Goal: Entertainment & Leisure: Browse casually

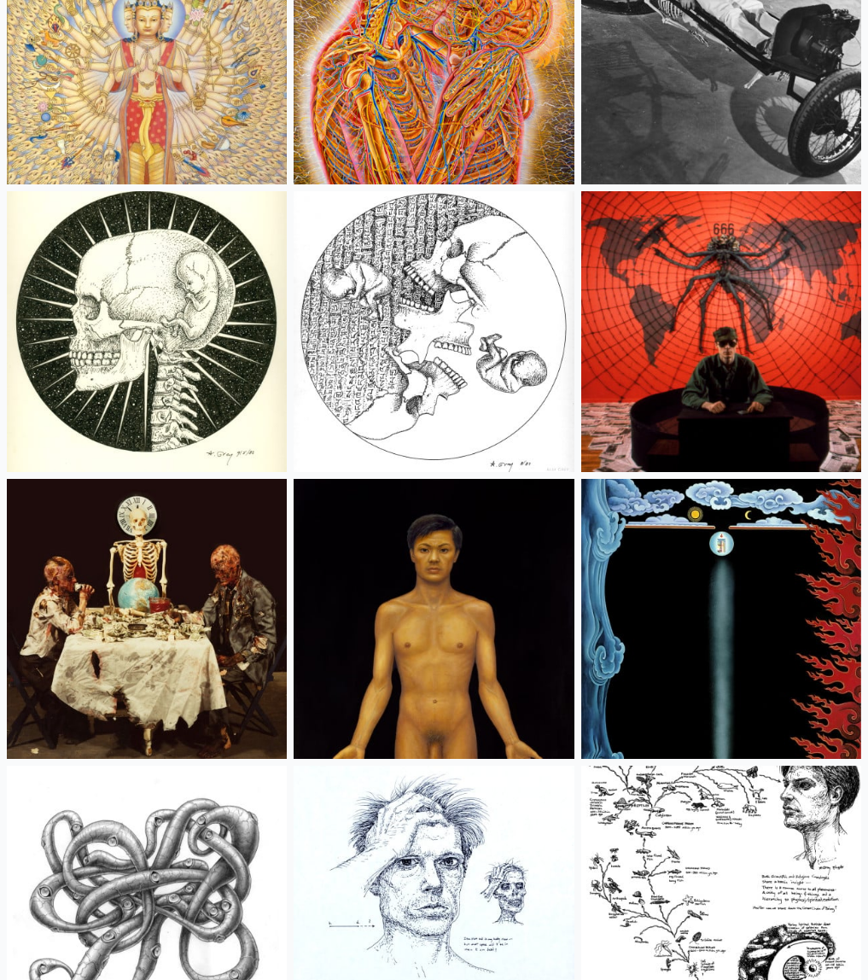
scroll to position [27874, 0]
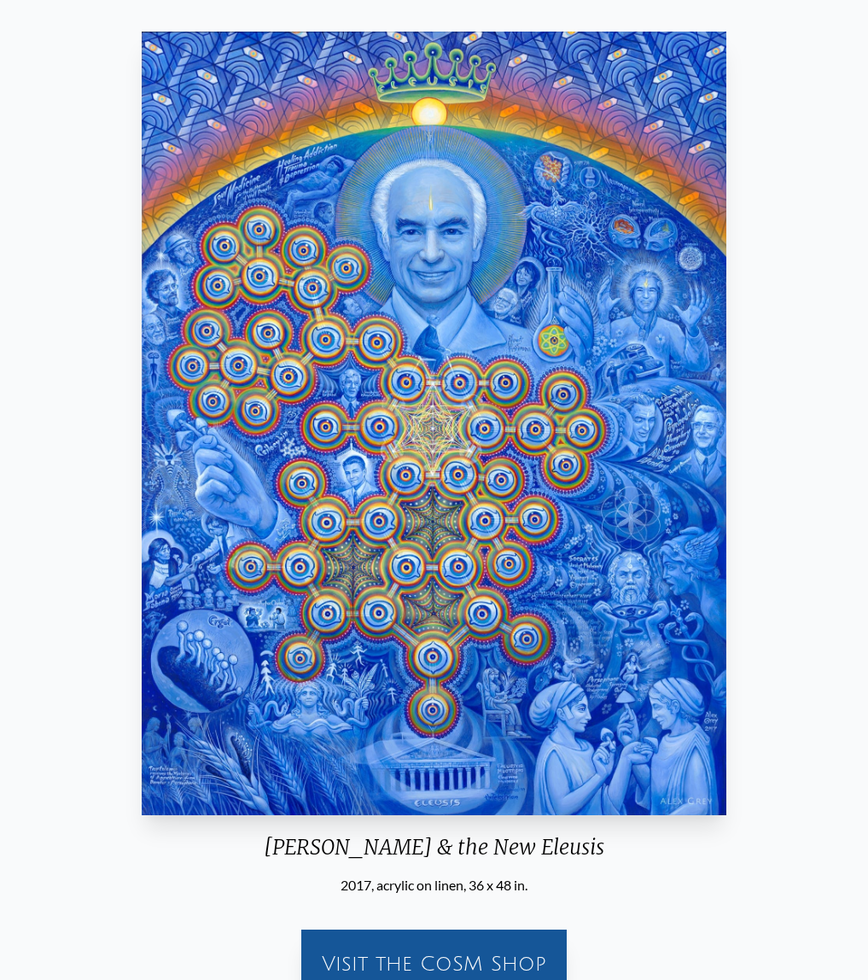
scroll to position [92, 0]
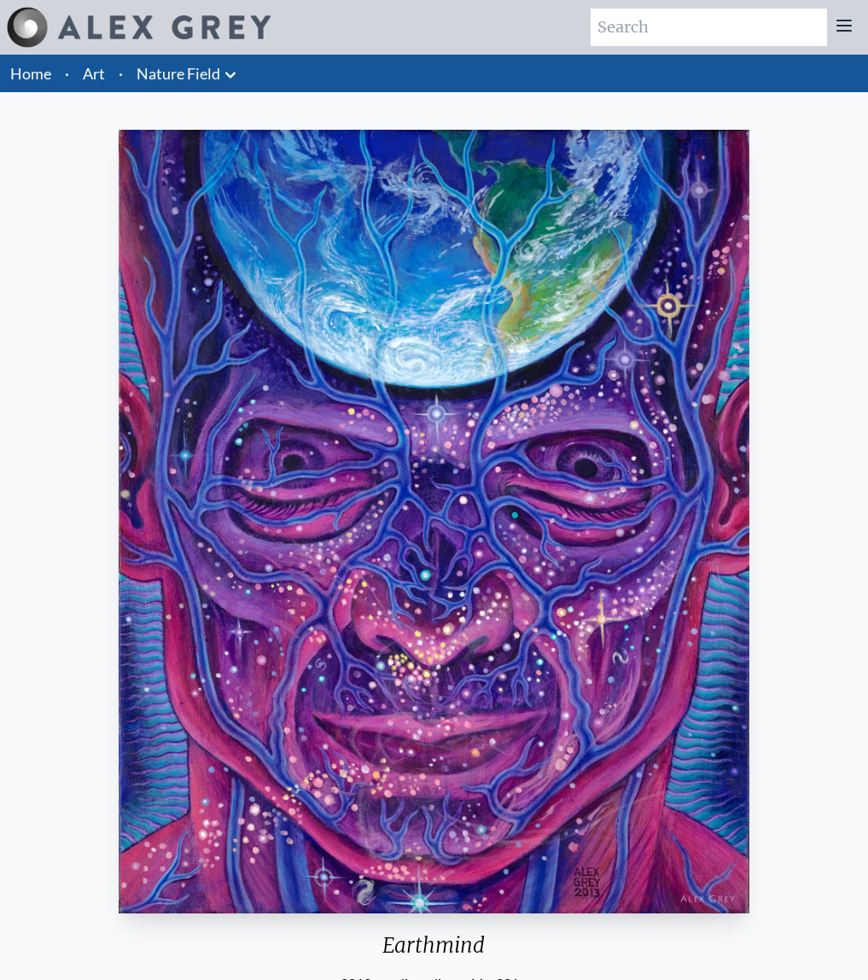
click at [463, 493] on img "22 / 22" at bounding box center [434, 522] width 631 height 784
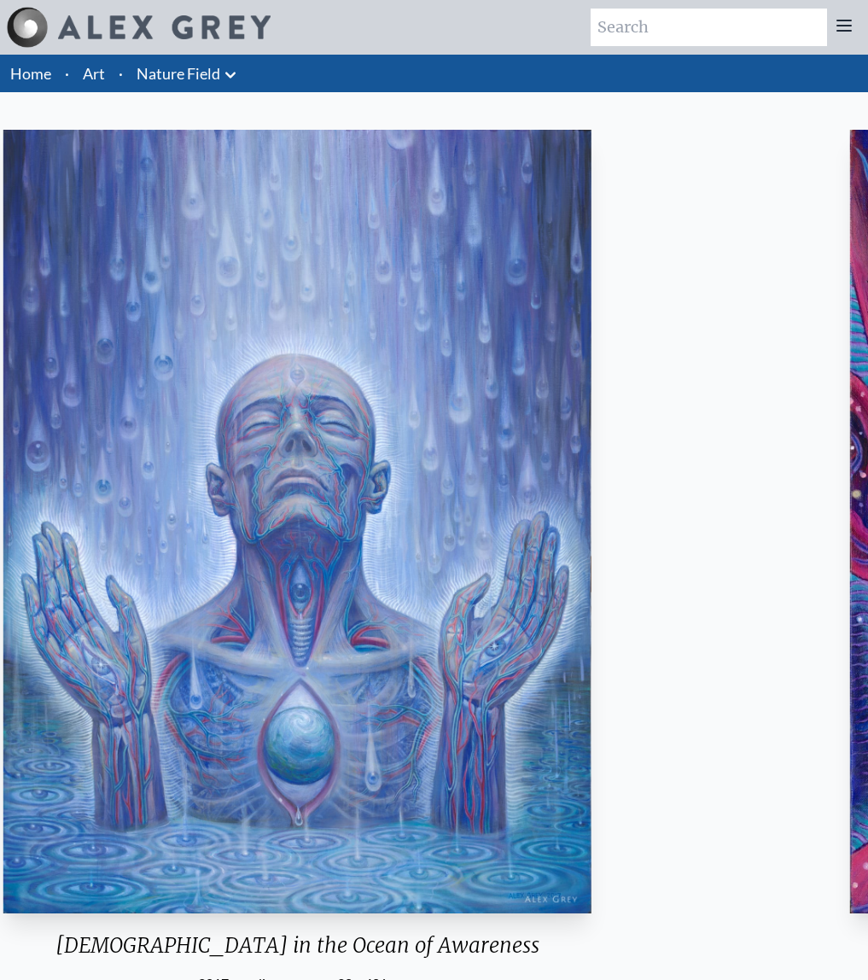
click at [36, 464] on div "[DEMOGRAPHIC_DATA] in the Ocean of Awareness 2017, acrylic on canvas, 30 x 40 i…" at bounding box center [297, 804] width 841 height 1362
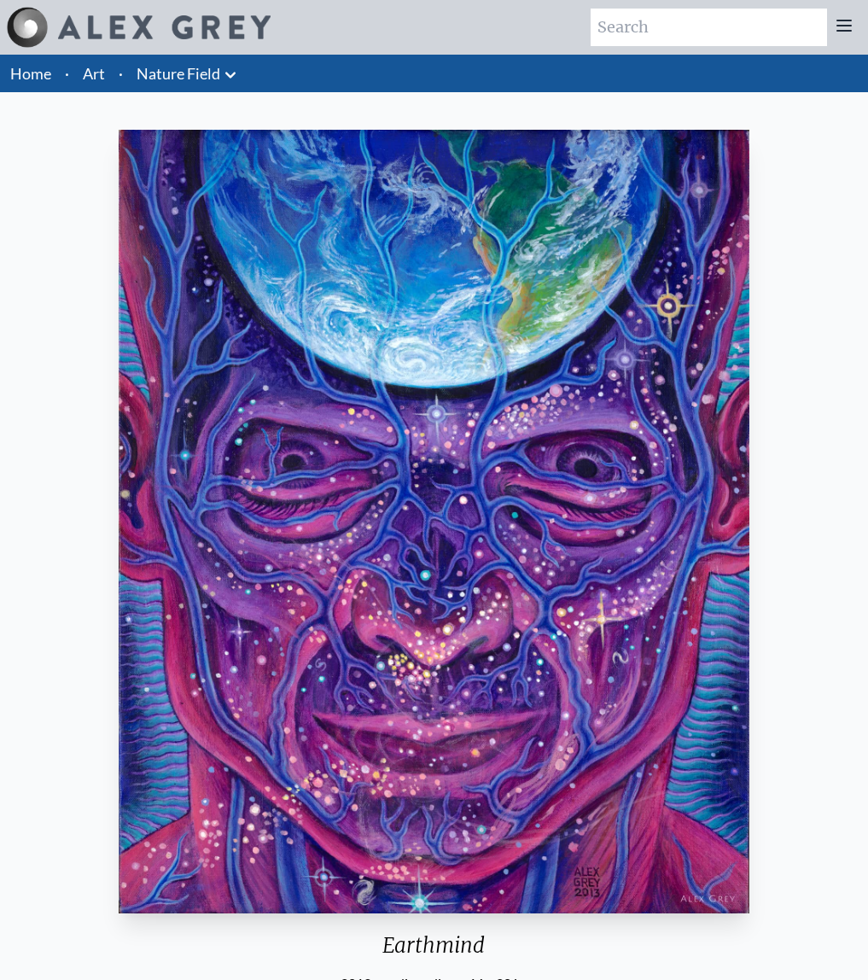
click at [746, 486] on img "22 / 22" at bounding box center [434, 522] width 631 height 784
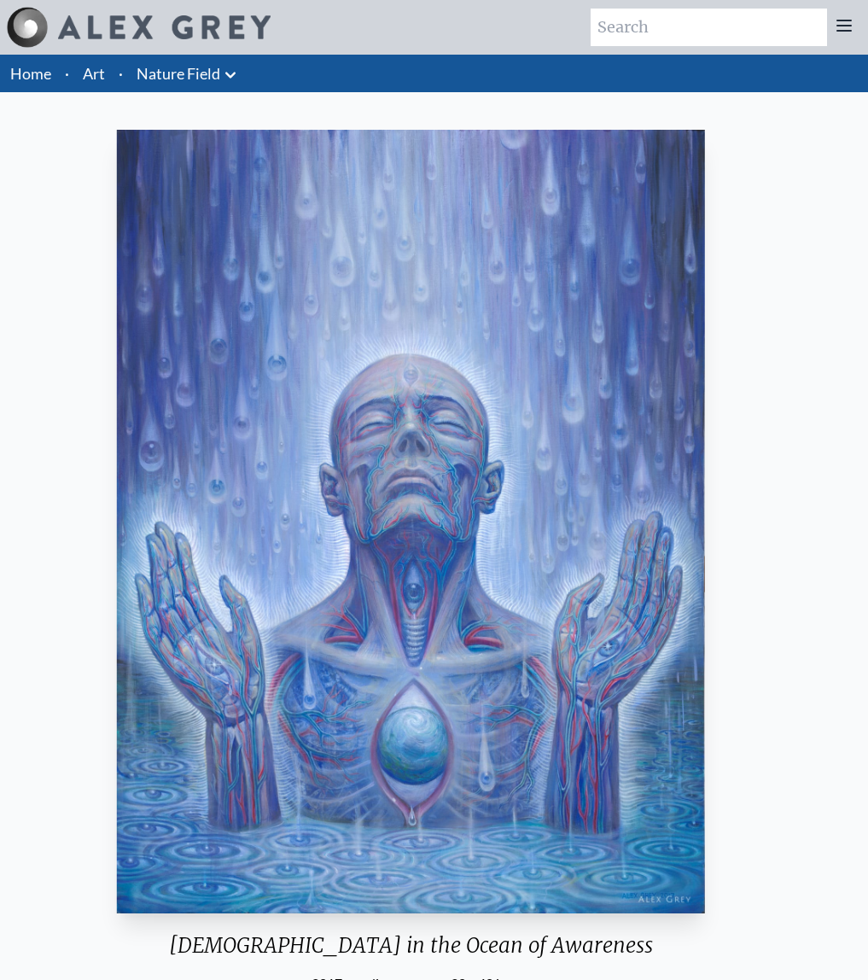
click at [277, 508] on div "Baptism in the Ocean of Awareness 2017, acrylic on canvas, 30 x 40 in. Visit th…" at bounding box center [411, 804] width 841 height 1362
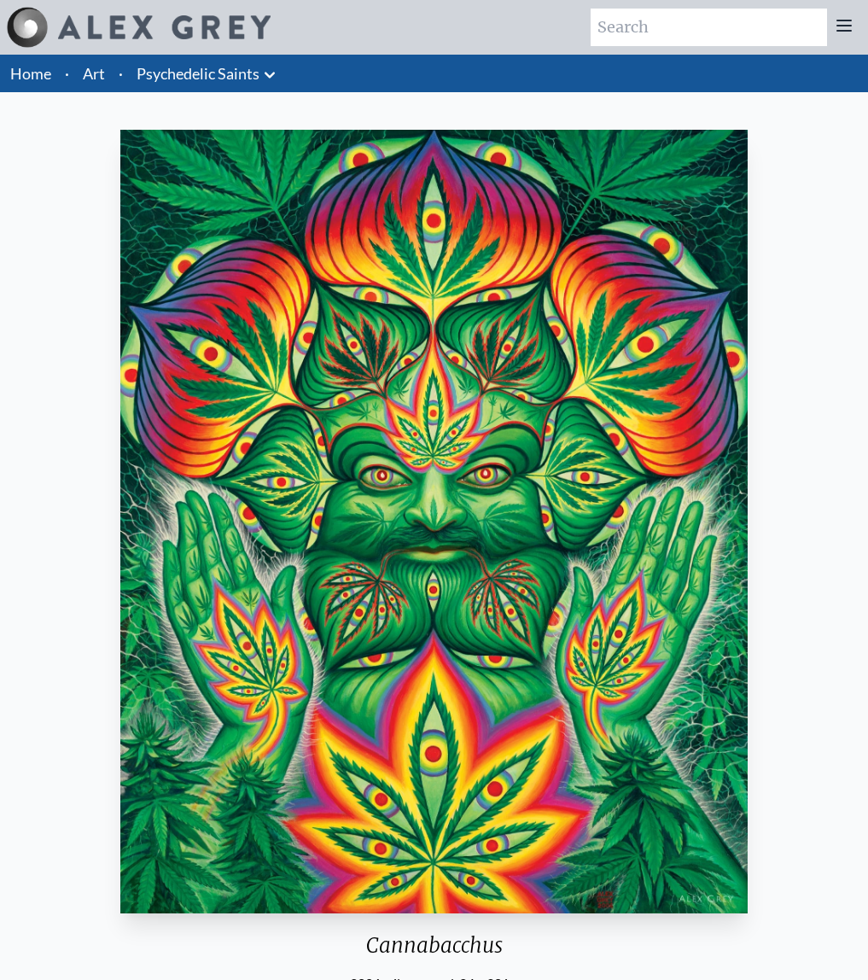
click at [784, 586] on div "Cannabacchus 2006, oil on wood, 24 x 30 in. Visit the CoSM Shop Cannabacchus - …" at bounding box center [434, 804] width 841 height 1362
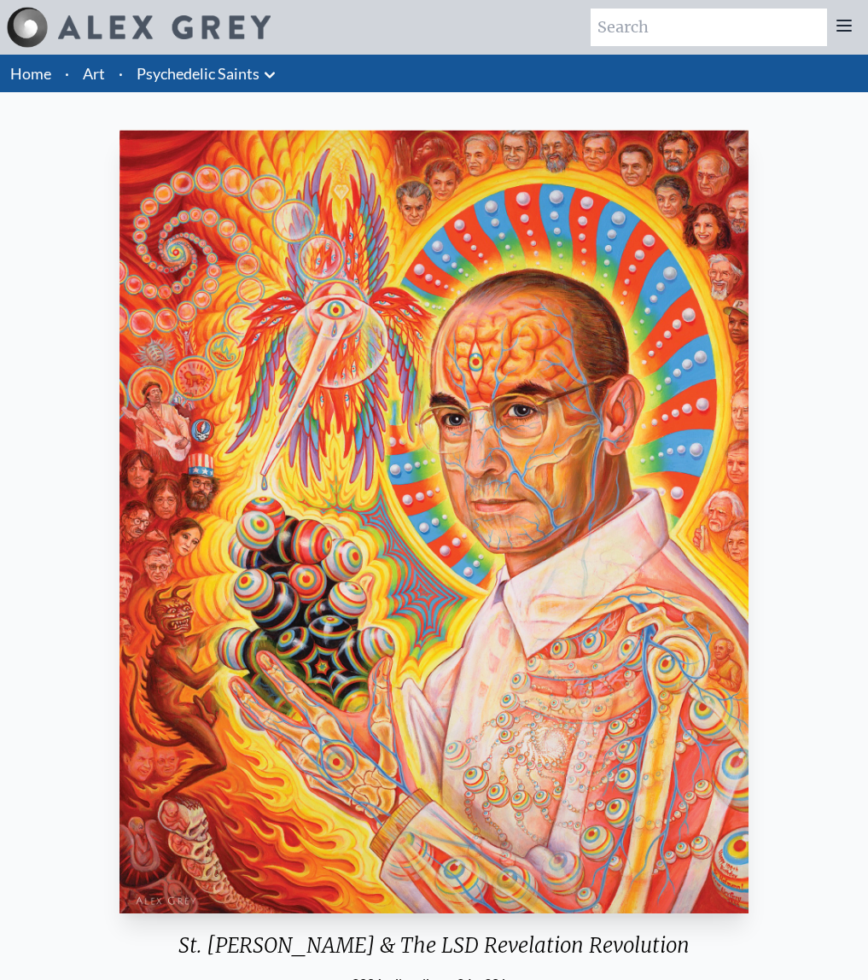
scroll to position [49, 0]
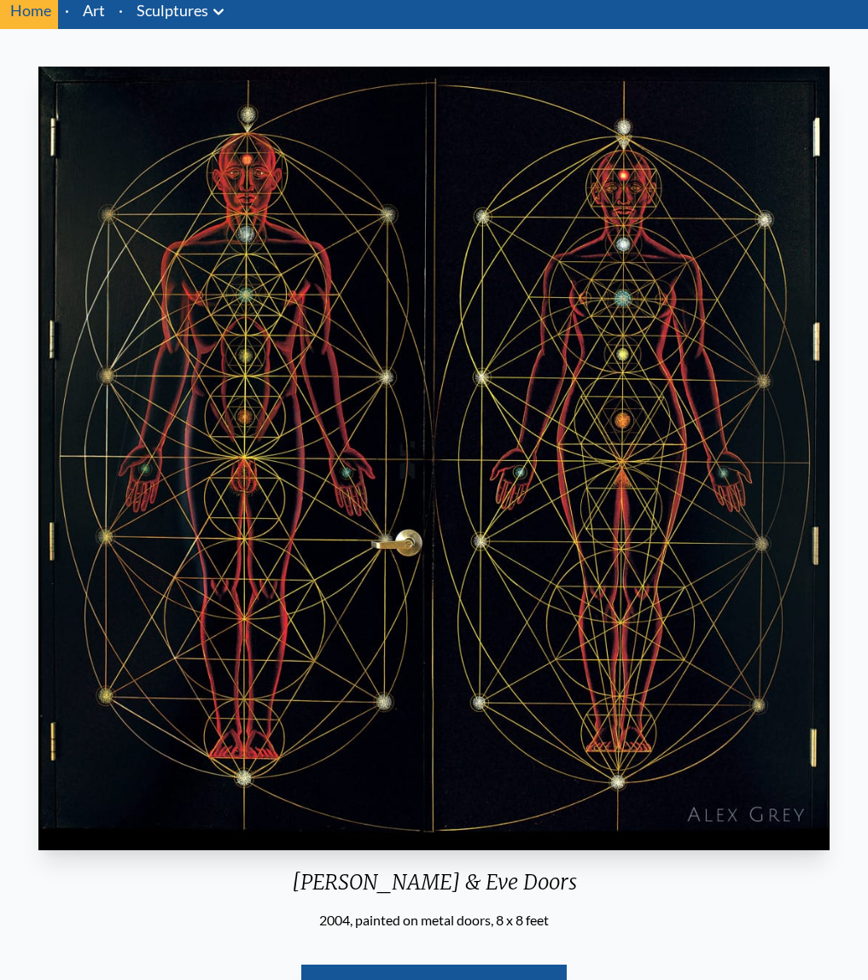
scroll to position [65, 0]
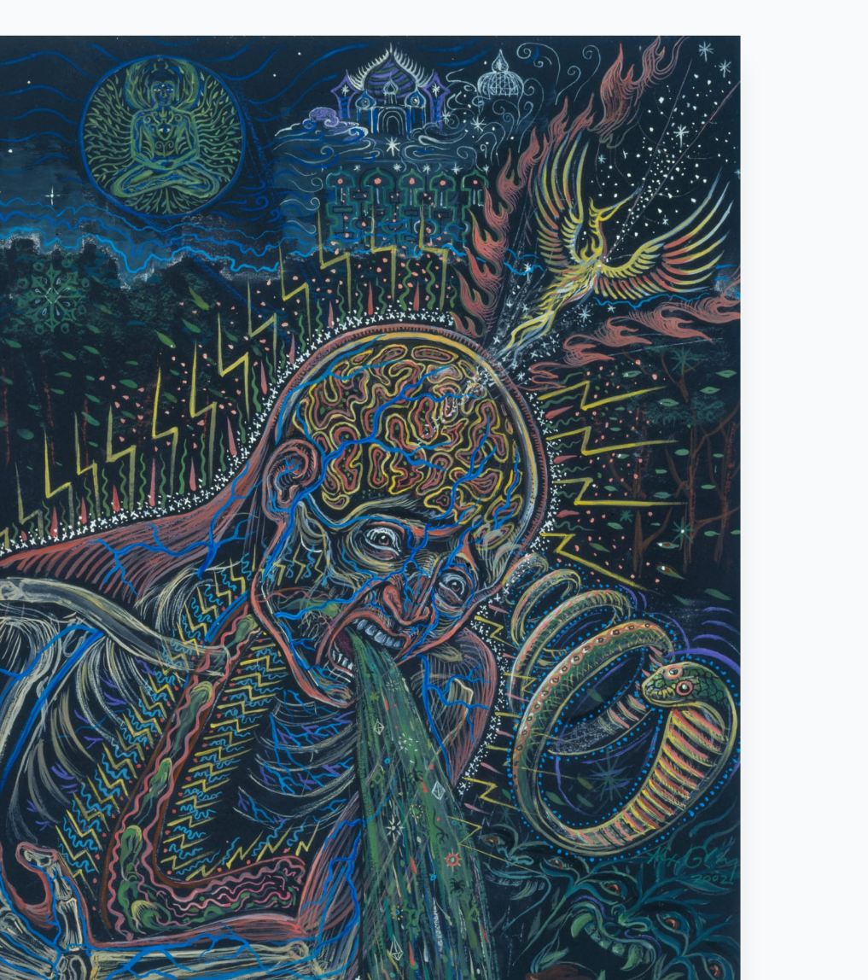
scroll to position [86, 0]
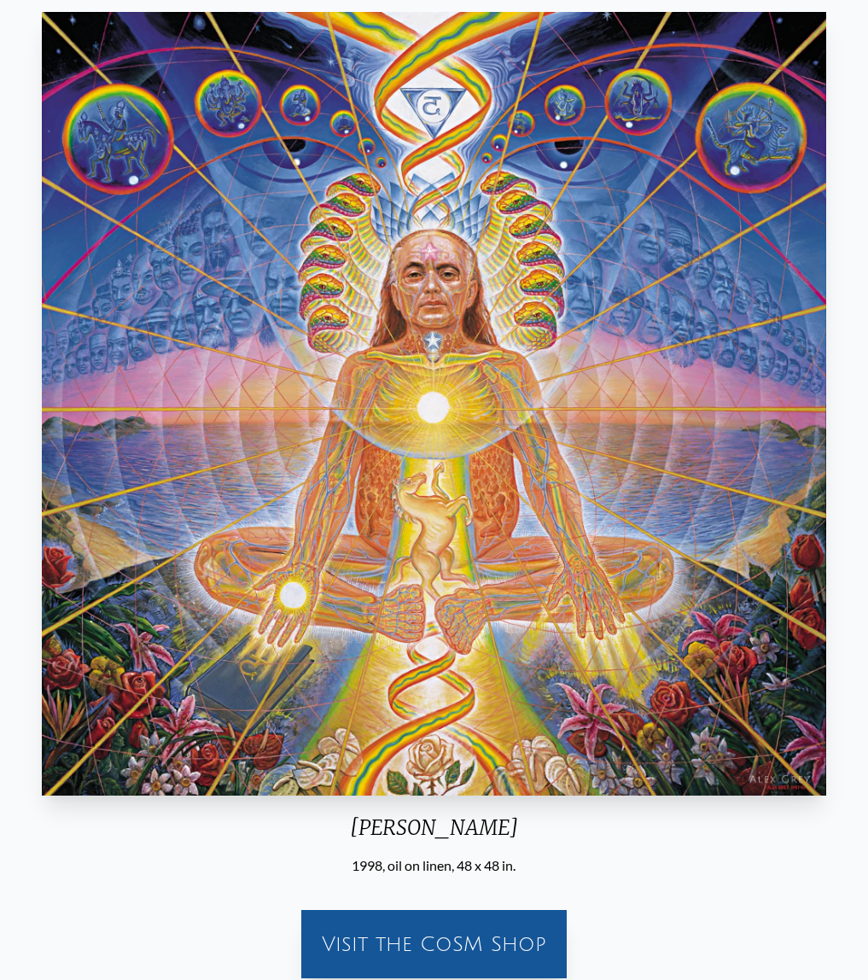
scroll to position [120, 0]
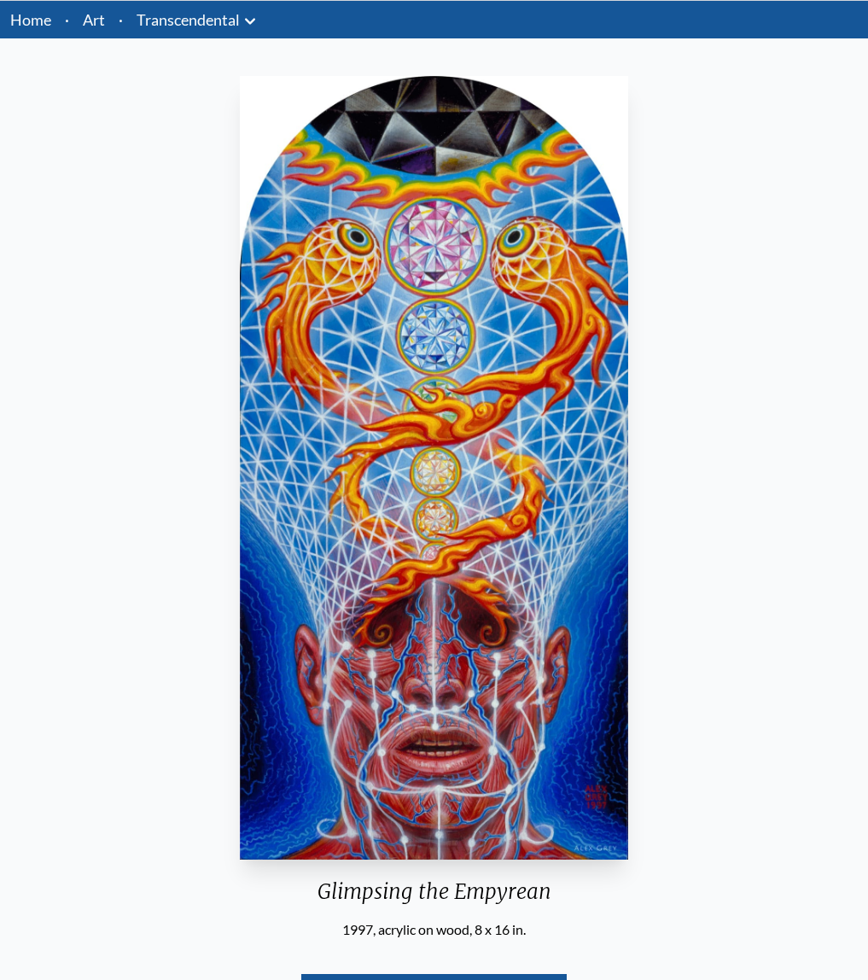
scroll to position [55, 0]
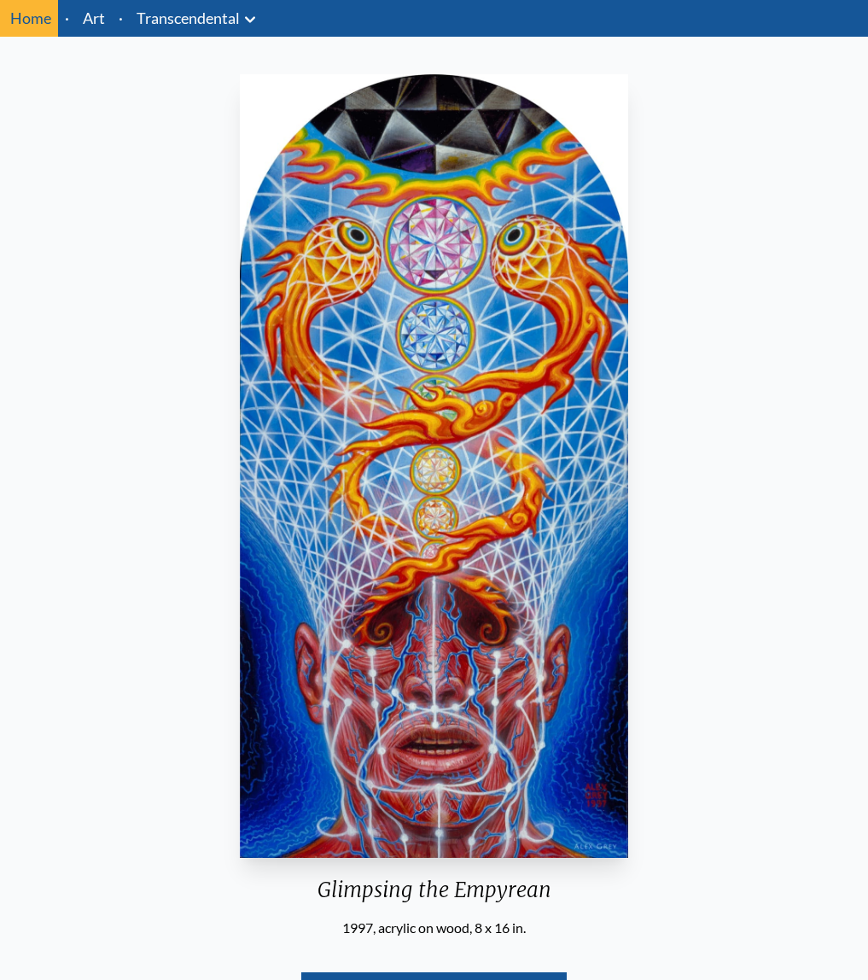
click at [517, 890] on div "Glimpsing the Empyrean" at bounding box center [434, 897] width 402 height 41
click at [535, 892] on div "Glimpsing the Empyrean" at bounding box center [434, 897] width 402 height 41
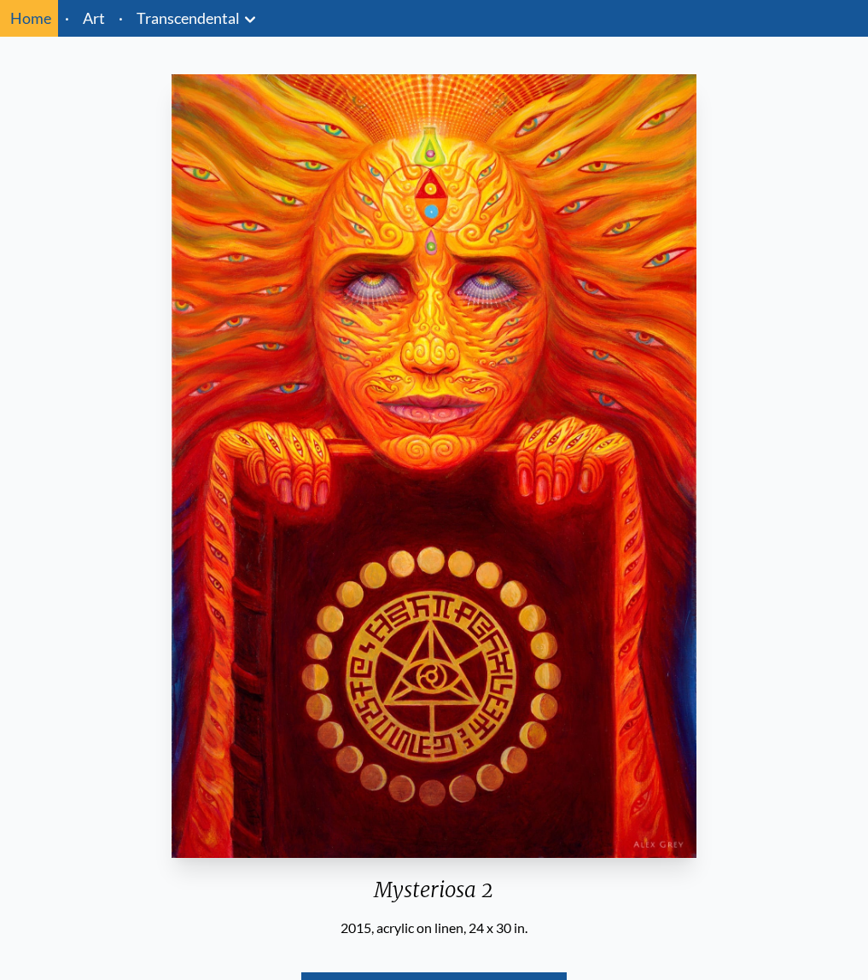
click at [317, 843] on img "9 / 33" at bounding box center [434, 466] width 525 height 784
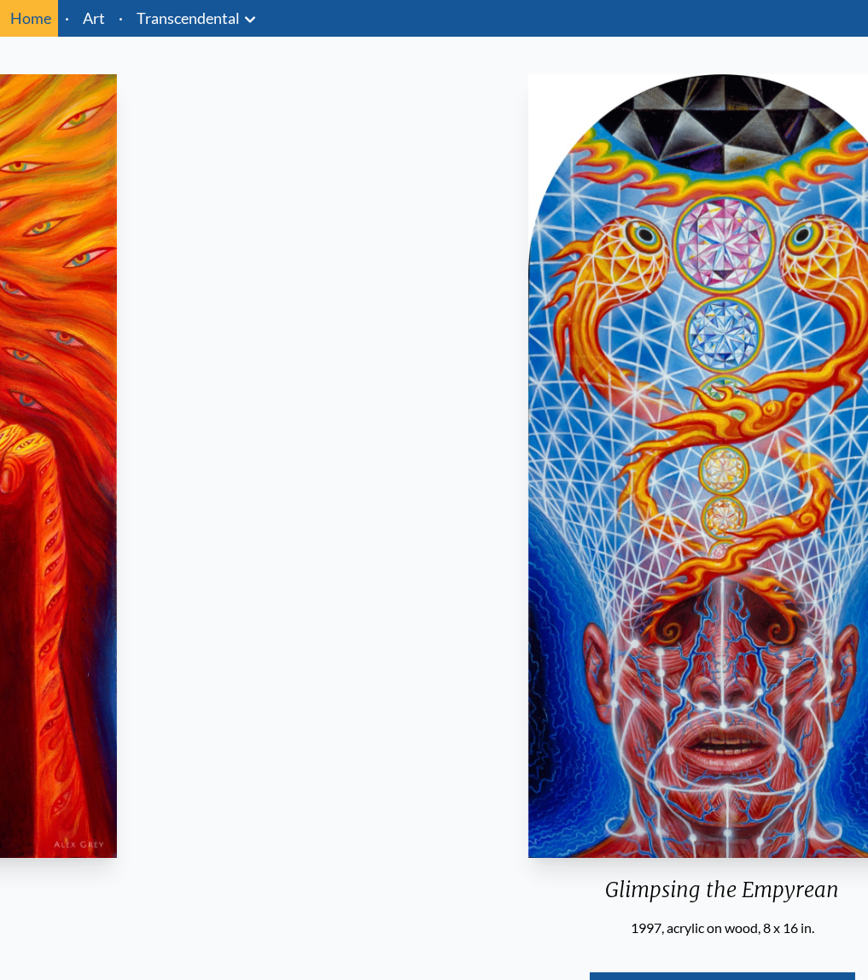
click at [0, 799] on html "Art Writings About" at bounding box center [434, 605] width 868 height 1321
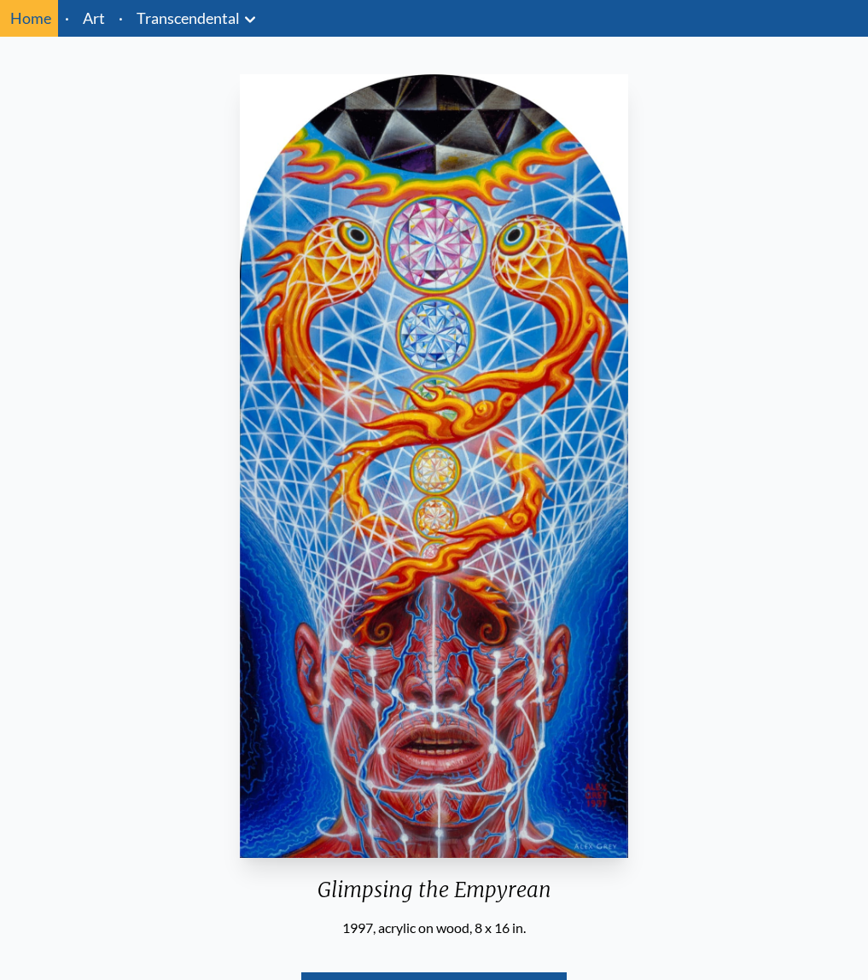
click at [513, 889] on div "Glimpsing the Empyrean" at bounding box center [434, 897] width 402 height 41
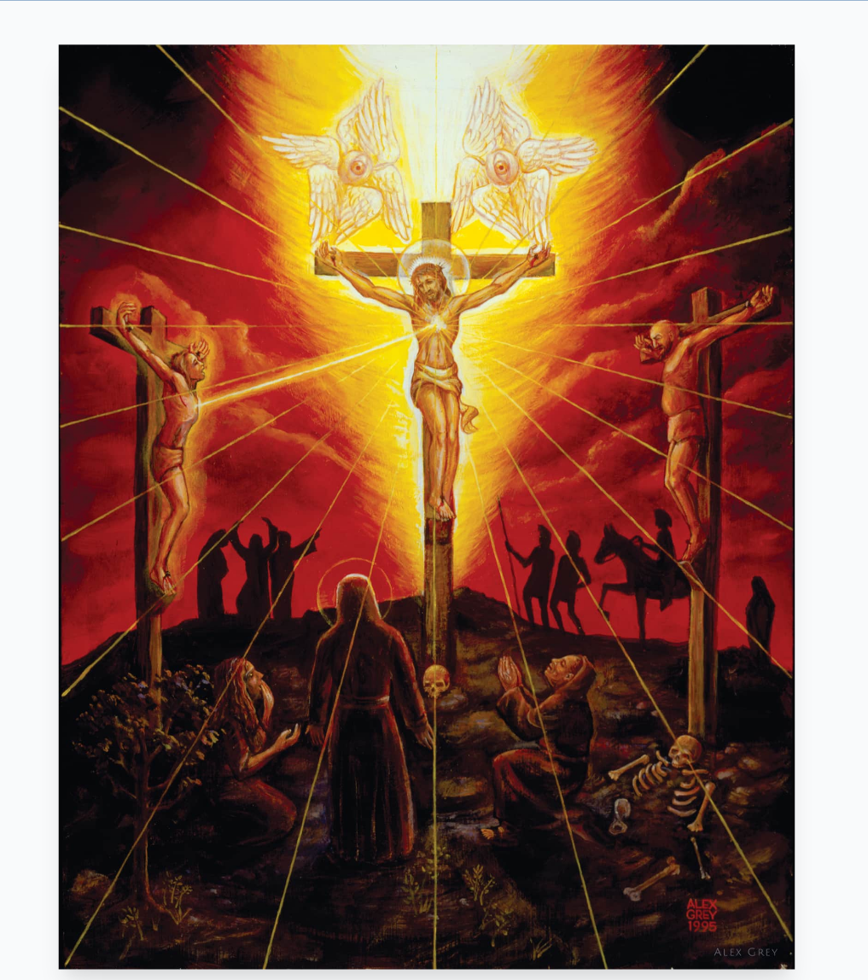
scroll to position [91, 0]
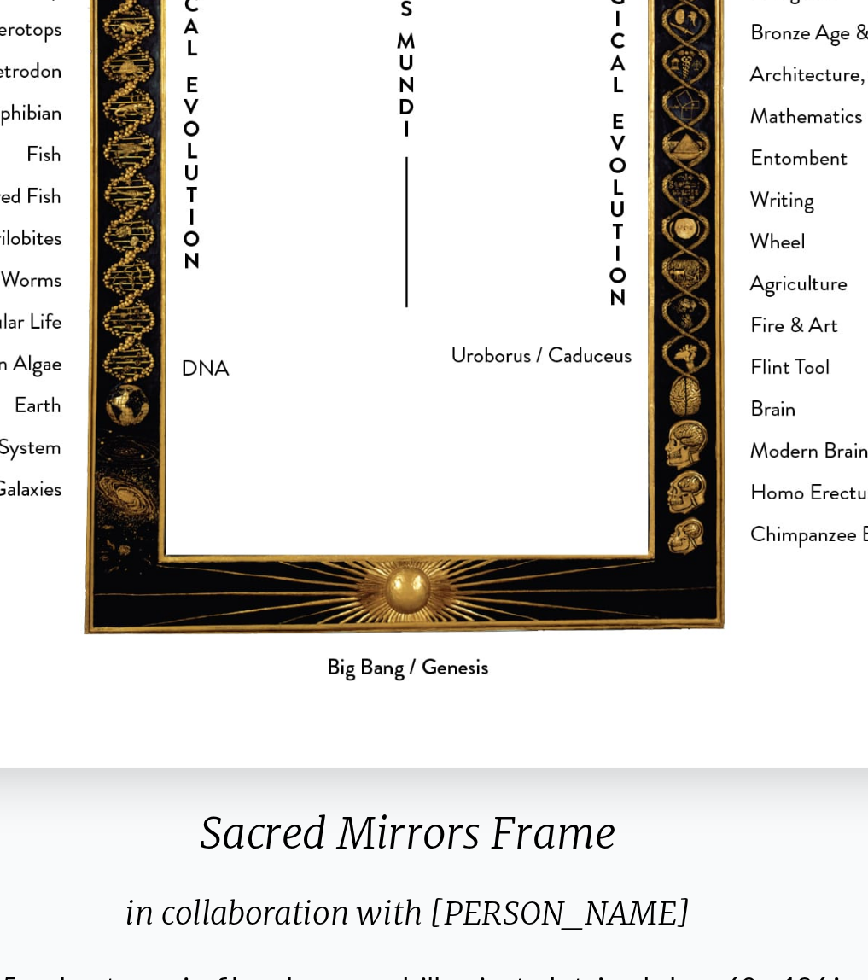
scroll to position [38, 0]
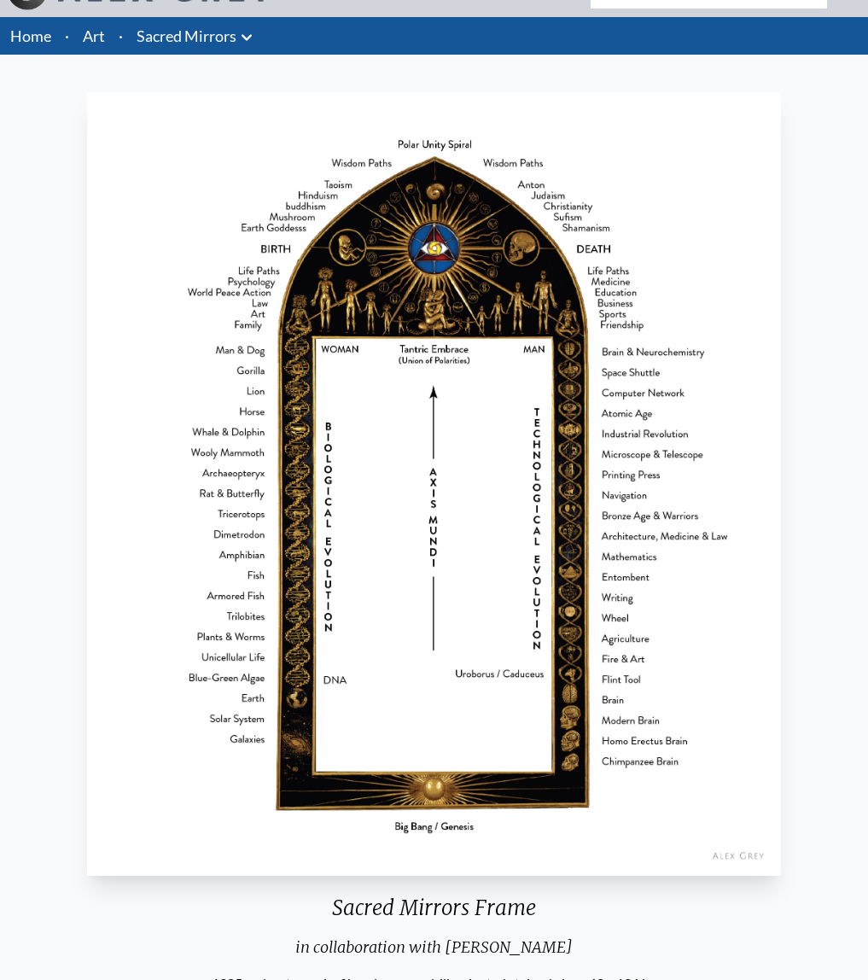
click at [764, 322] on img "23 / 23" at bounding box center [434, 484] width 695 height 784
